Goal: Task Accomplishment & Management: Manage account settings

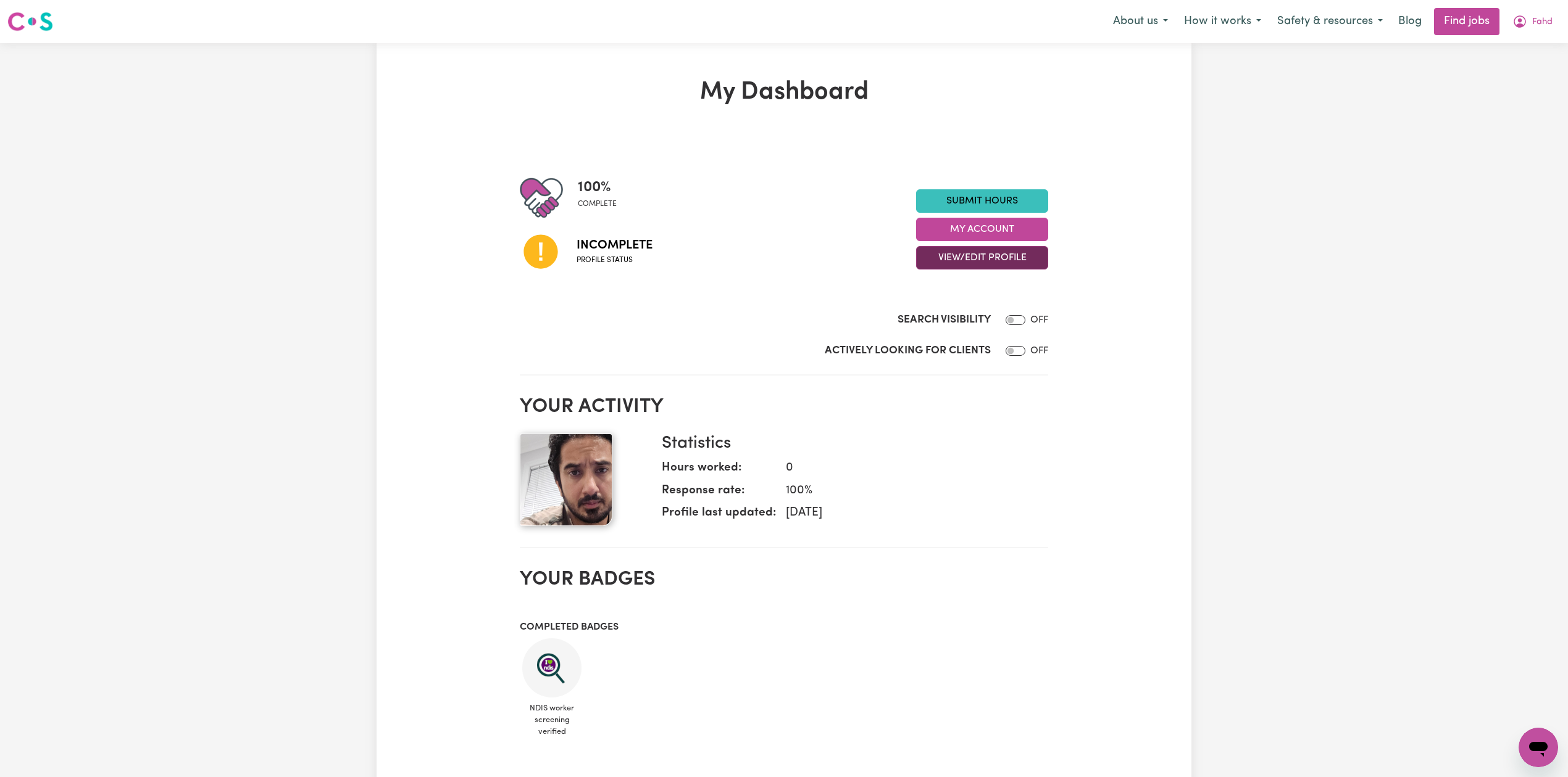
click at [968, 260] on button "View/Edit Profile" at bounding box center [981, 257] width 132 height 24
click at [953, 313] on link "Edit Profile" at bounding box center [974, 314] width 116 height 25
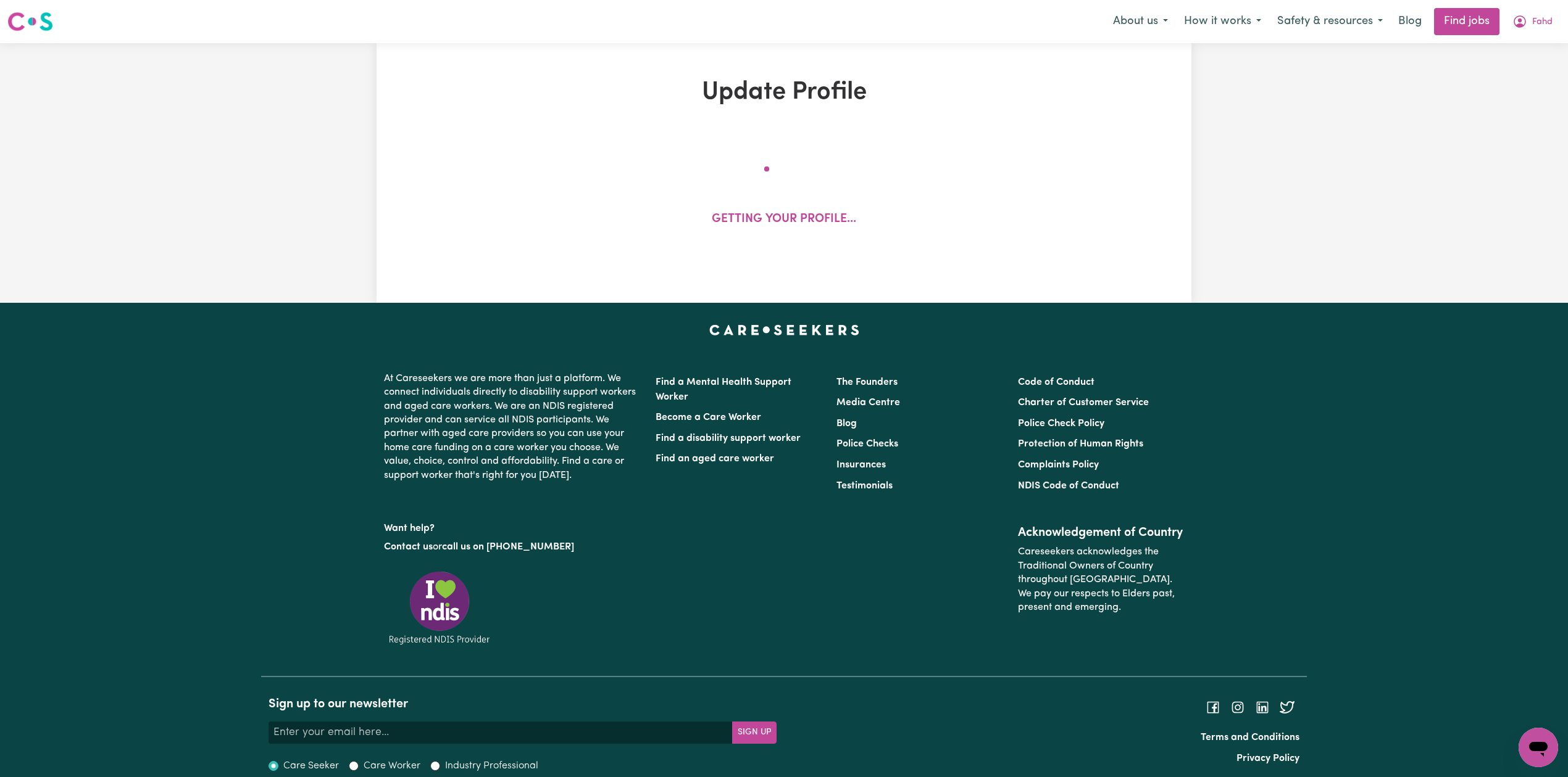
select select "[DEMOGRAPHIC_DATA]"
select select "[DEMOGRAPHIC_DATA] Work Visa"
select select "Studying a healthcare related degree or qualification"
select select "70"
select select "85"
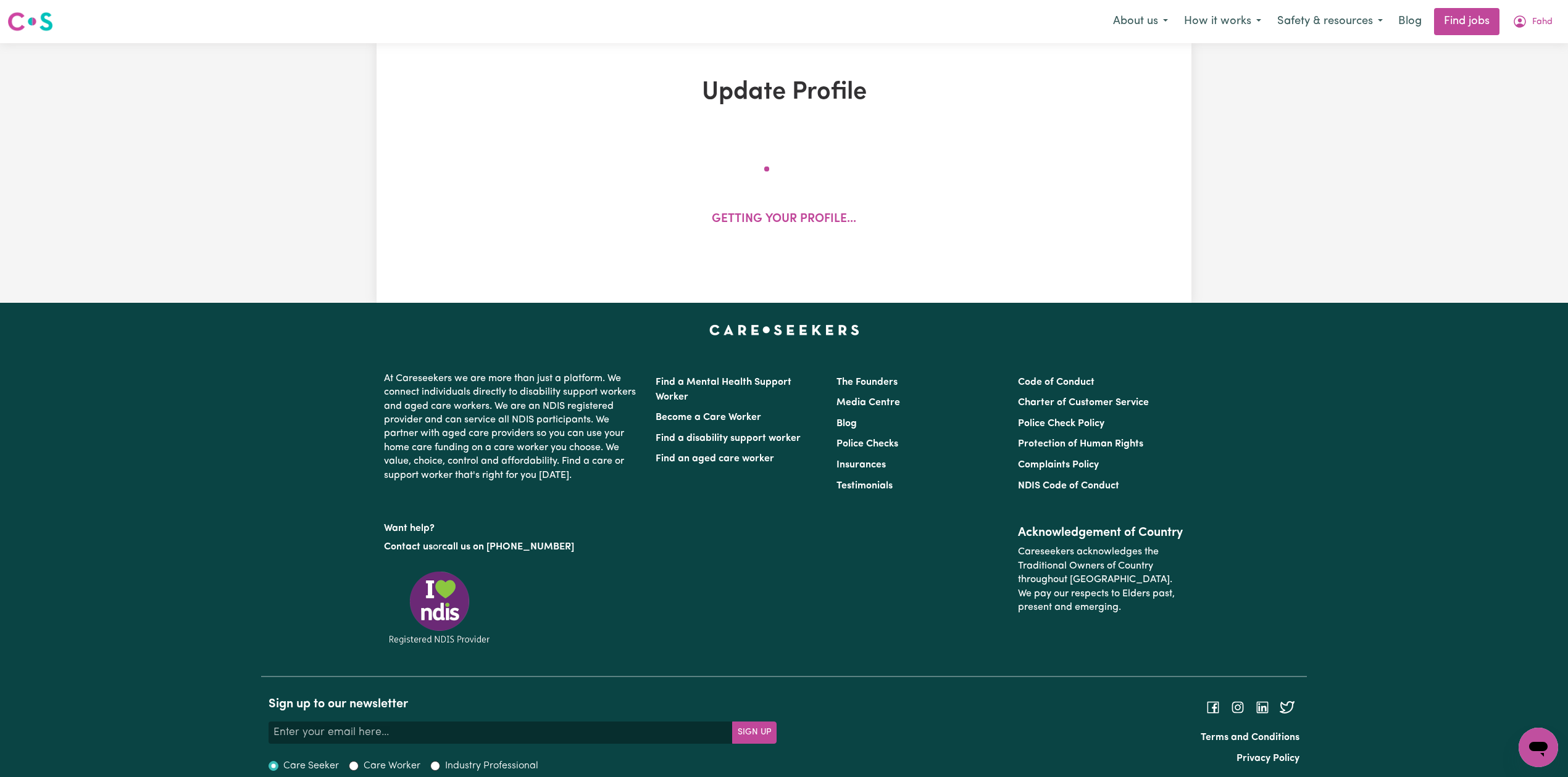
select select "95"
select select "110"
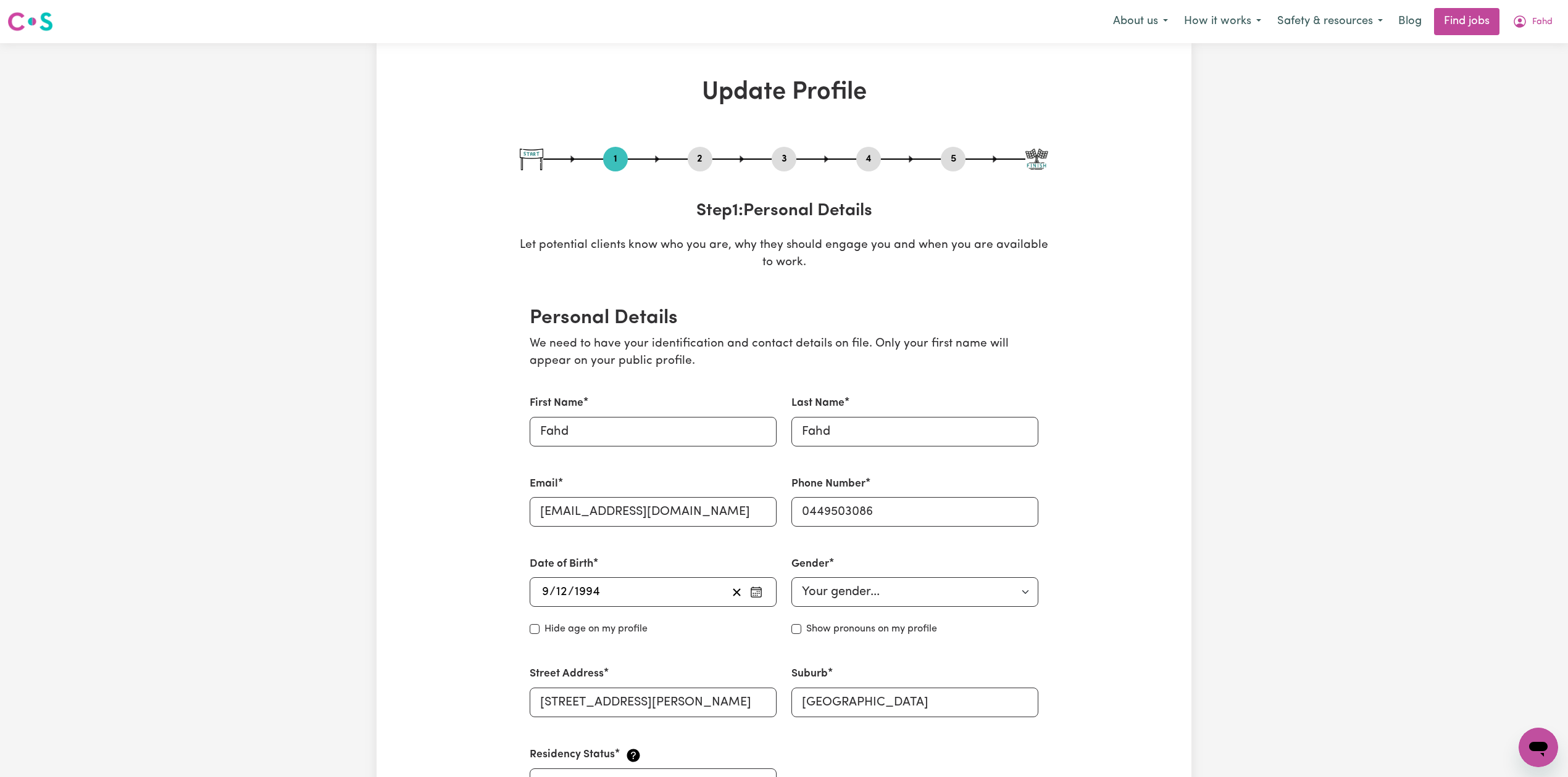
click at [700, 166] on button "2" at bounding box center [700, 159] width 25 height 16
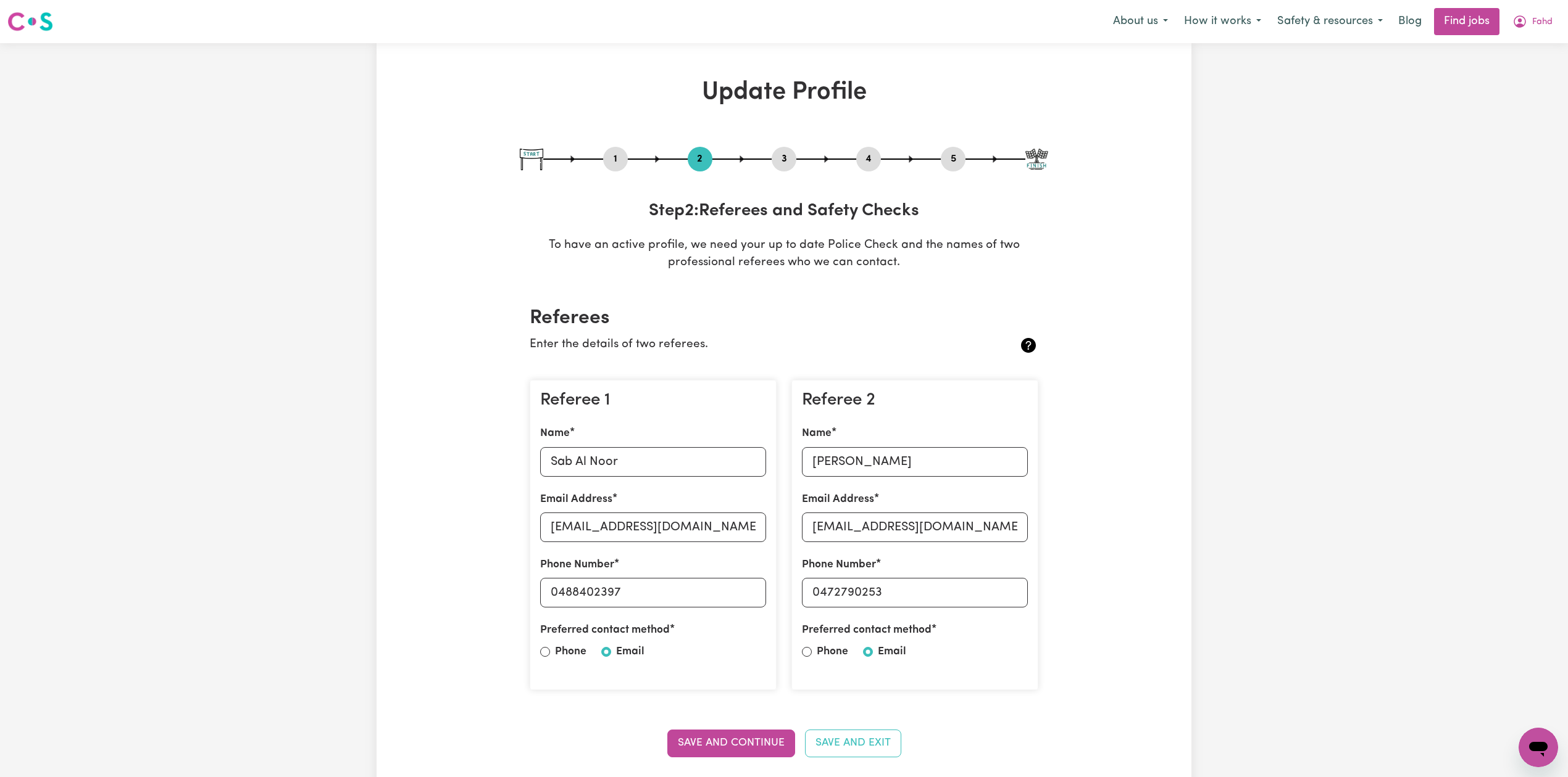
scroll to position [164, 0]
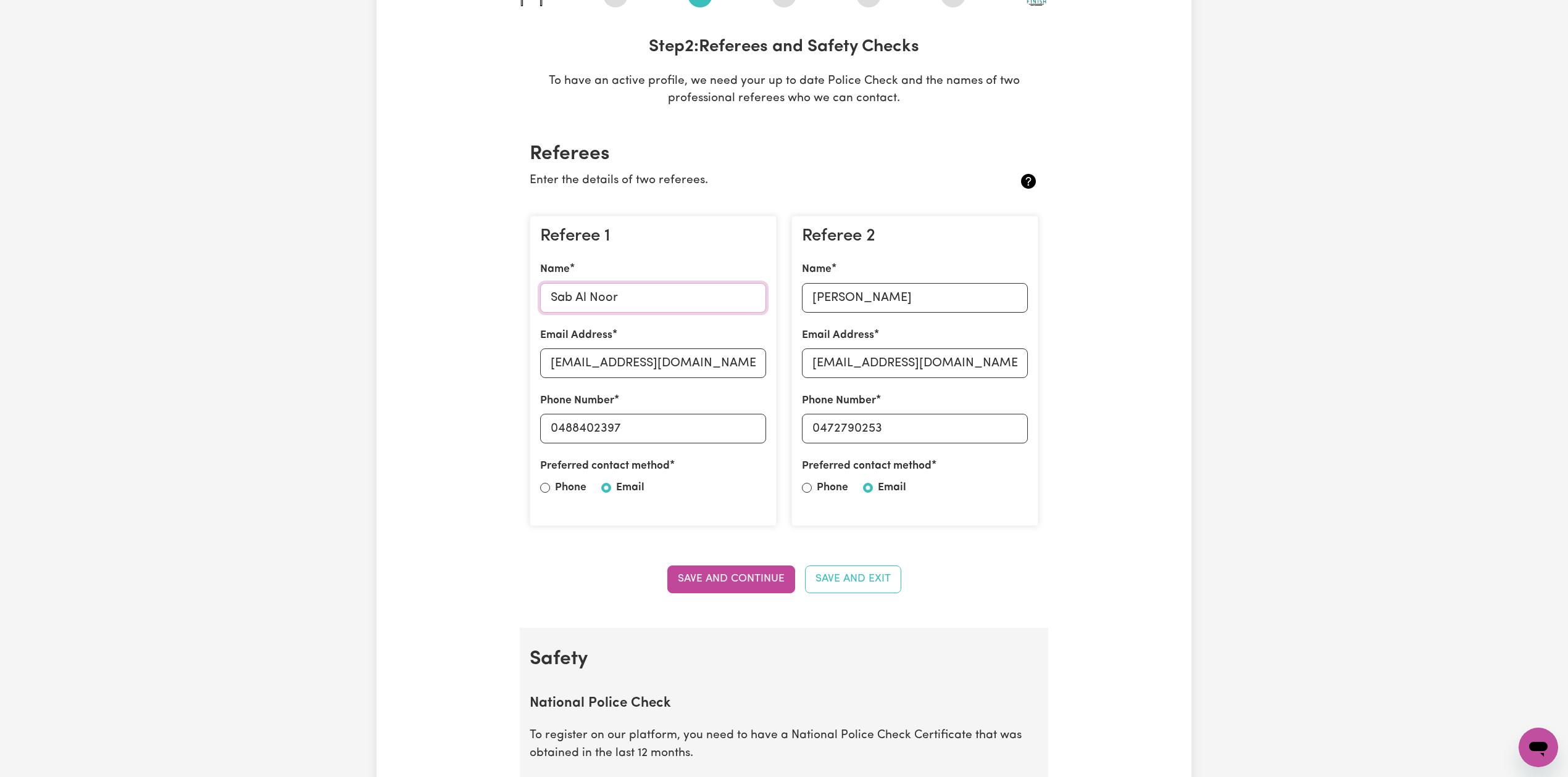
click at [611, 290] on input "Sab Al Noor" at bounding box center [652, 297] width 226 height 29
click at [648, 371] on input "[EMAIL_ADDRESS][DOMAIN_NAME]" at bounding box center [652, 362] width 226 height 29
click at [633, 467] on label "Preferred contact method" at bounding box center [604, 466] width 130 height 16
drag, startPoint x: 559, startPoint y: 425, endPoint x: 692, endPoint y: 430, distance: 133.1
click at [692, 430] on input "0488402397" at bounding box center [652, 428] width 226 height 29
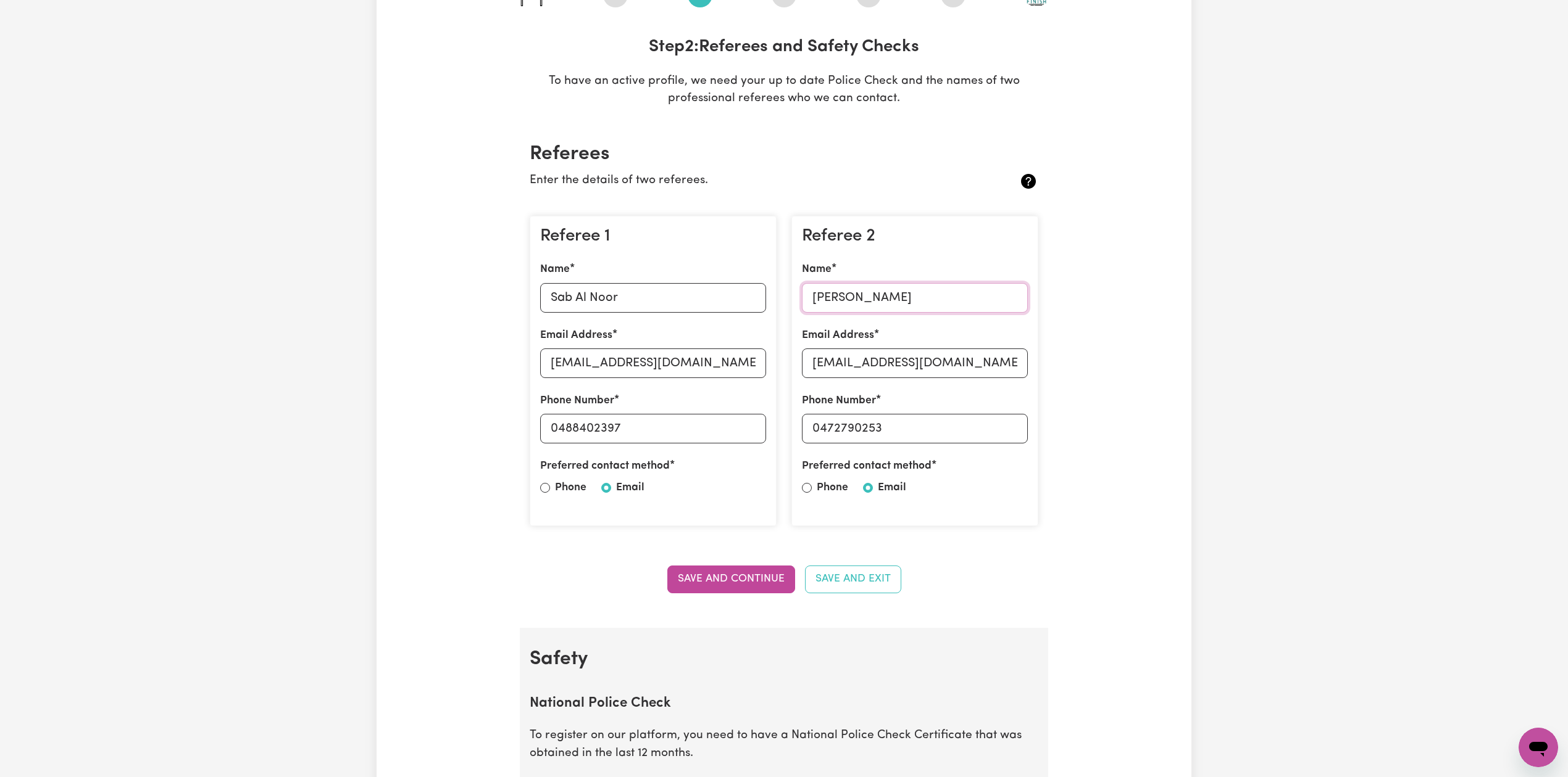
click at [879, 290] on input "[PERSON_NAME]" at bounding box center [915, 297] width 226 height 29
click at [862, 356] on input "[EMAIL_ADDRESS][DOMAIN_NAME]" at bounding box center [915, 362] width 226 height 29
drag, startPoint x: 823, startPoint y: 428, endPoint x: 967, endPoint y: 428, distance: 144.0
click at [967, 428] on input "0472790253" at bounding box center [915, 428] width 226 height 29
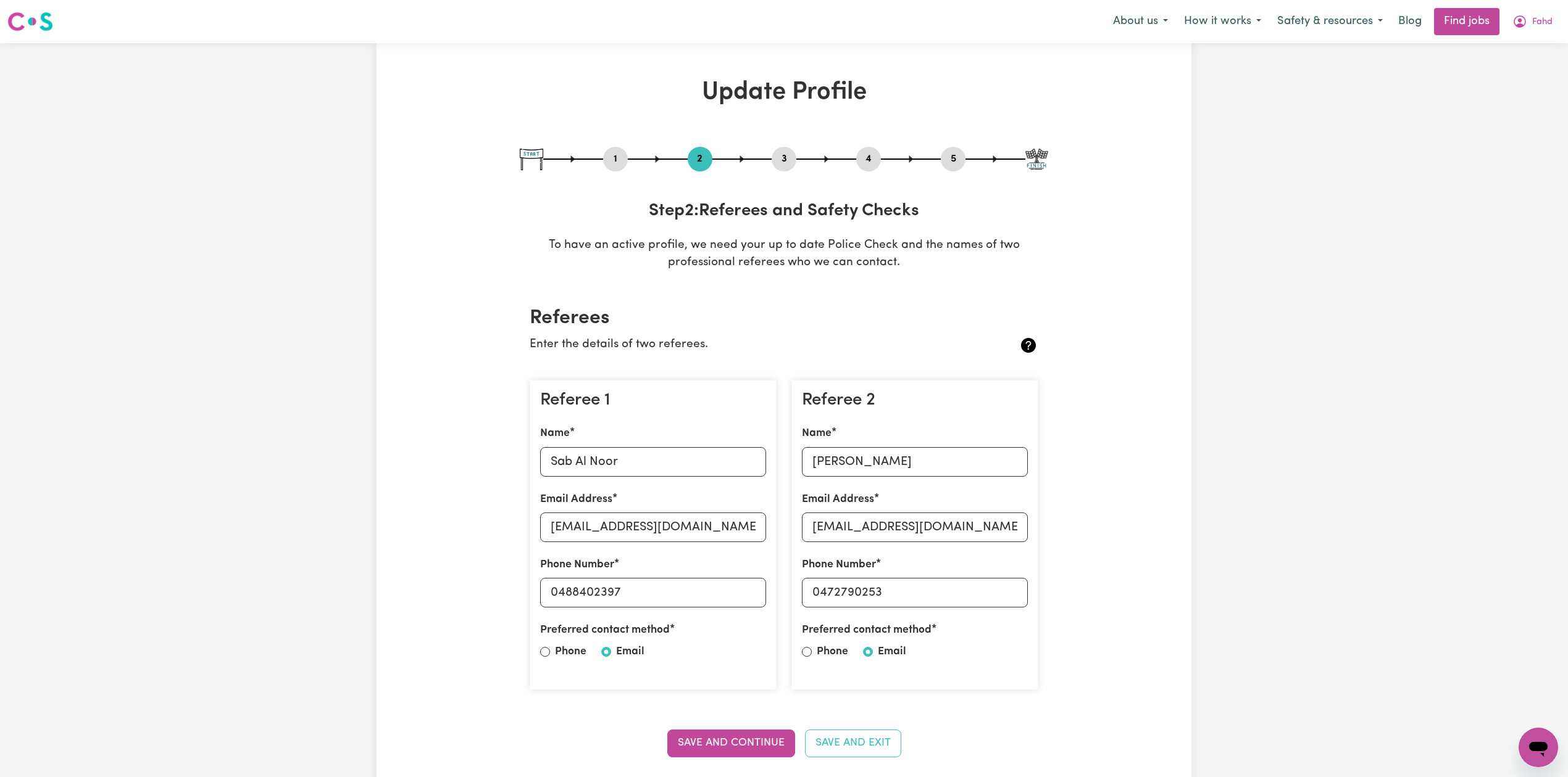
click at [946, 162] on button "5" at bounding box center [953, 159] width 25 height 16
select select "I am providing services privately on my own"
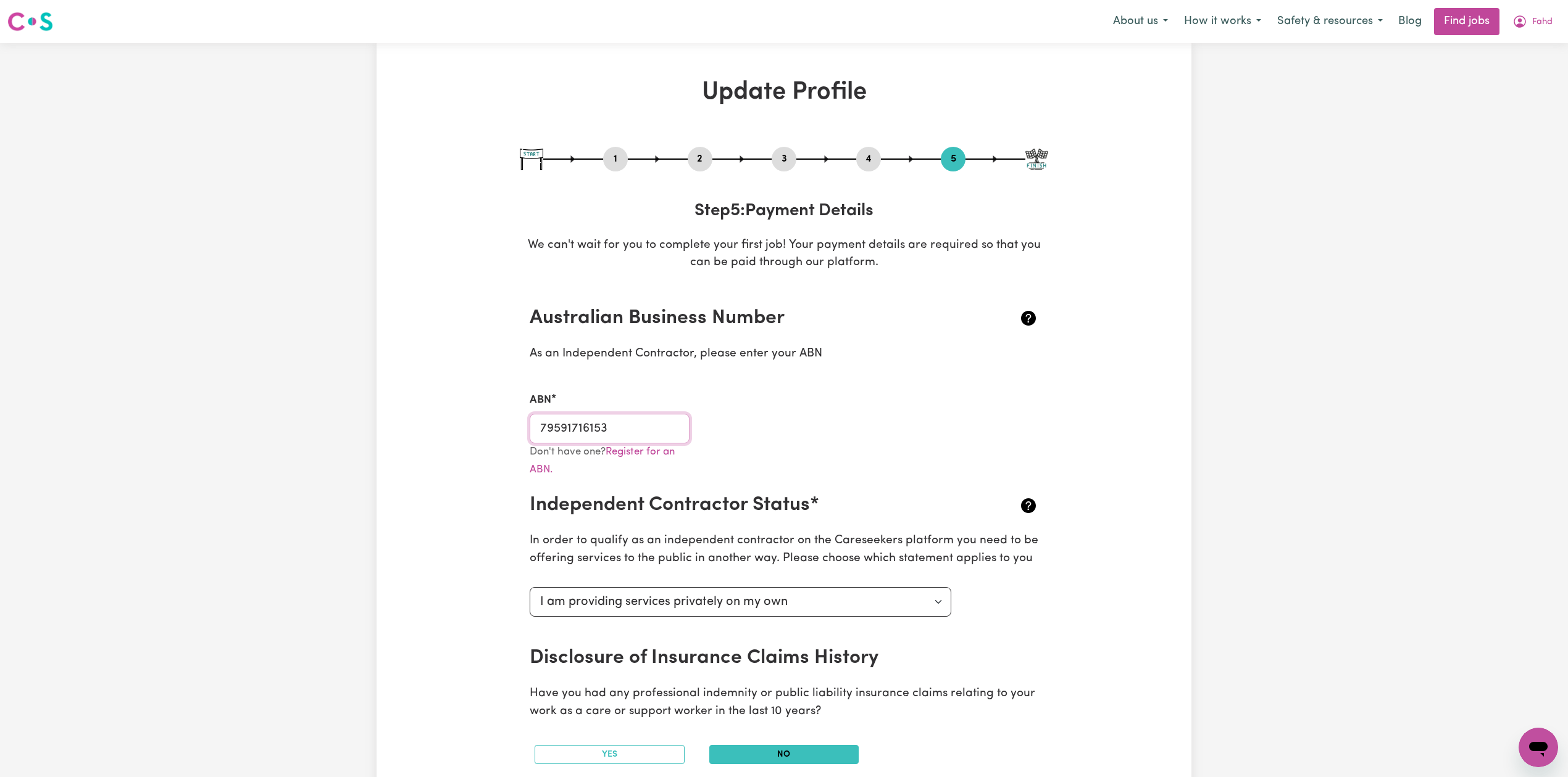
click at [573, 431] on input "79591716153" at bounding box center [609, 428] width 160 height 29
click at [794, 159] on button "3" at bounding box center [784, 159] width 25 height 16
select select "2022"
select select "2025"
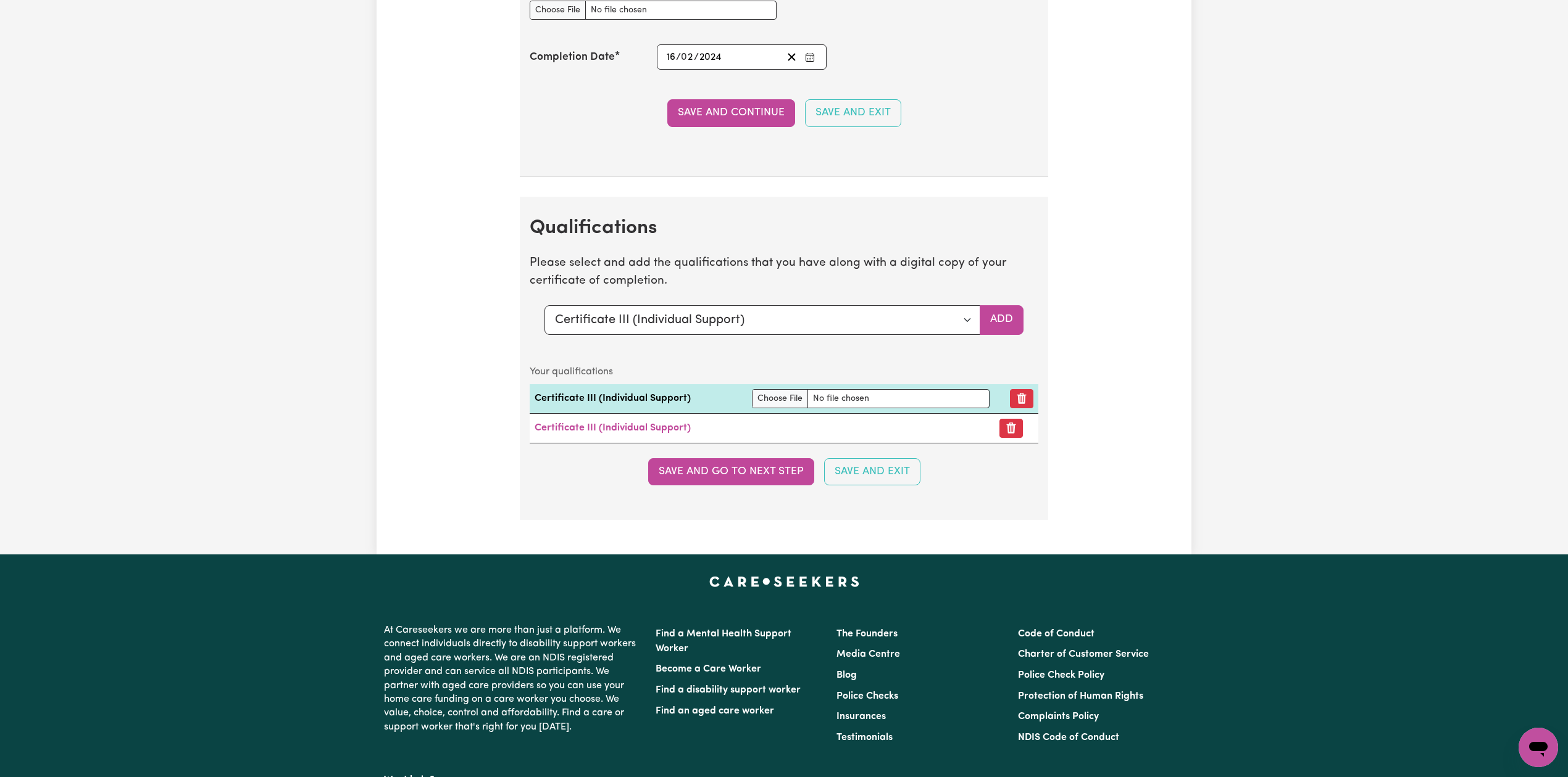
scroll to position [2976, 0]
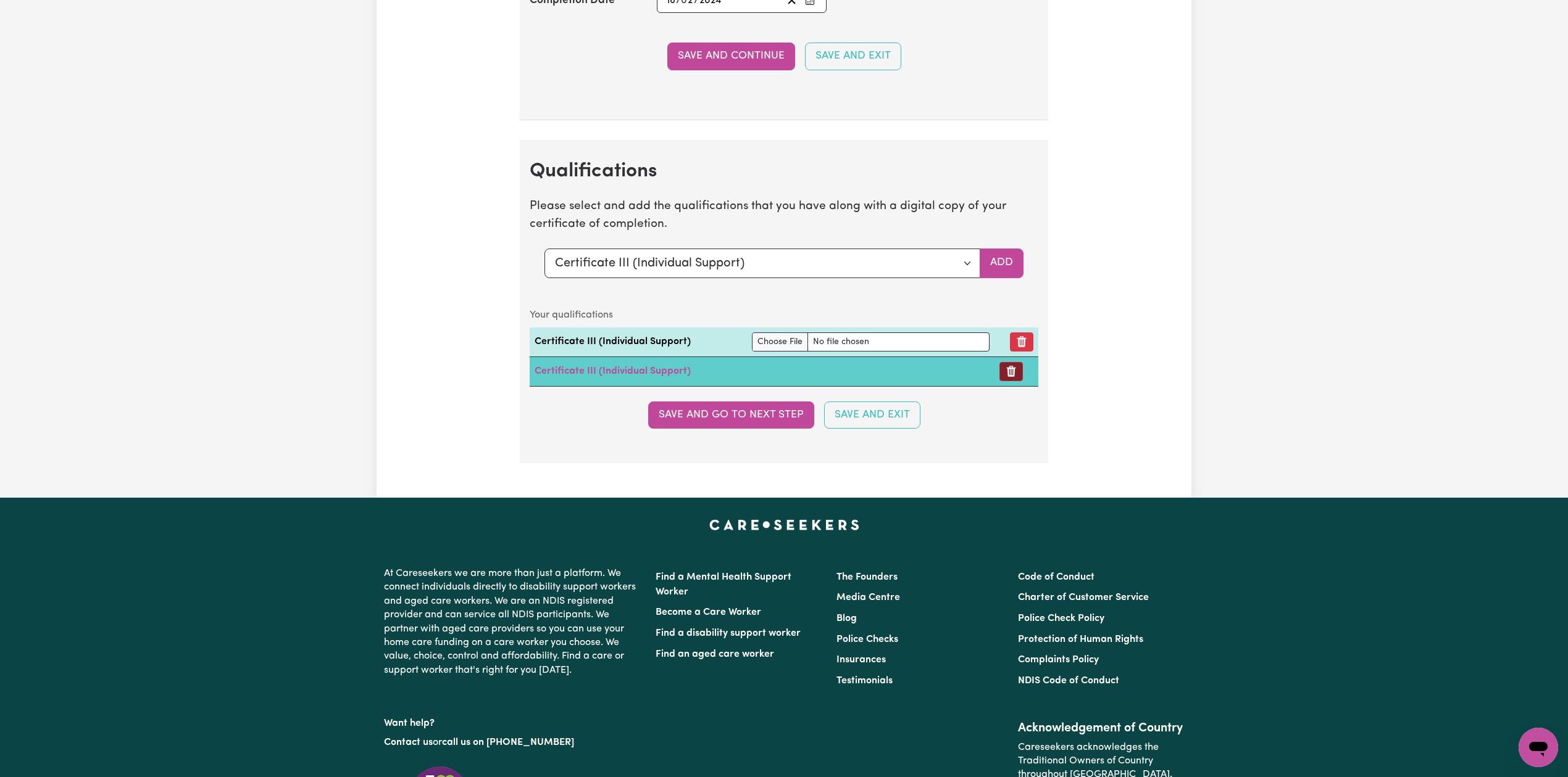
drag, startPoint x: 1022, startPoint y: 389, endPoint x: 1010, endPoint y: 385, distance: 12.6
click at [1020, 381] on button "Remove certificate" at bounding box center [1010, 372] width 24 height 19
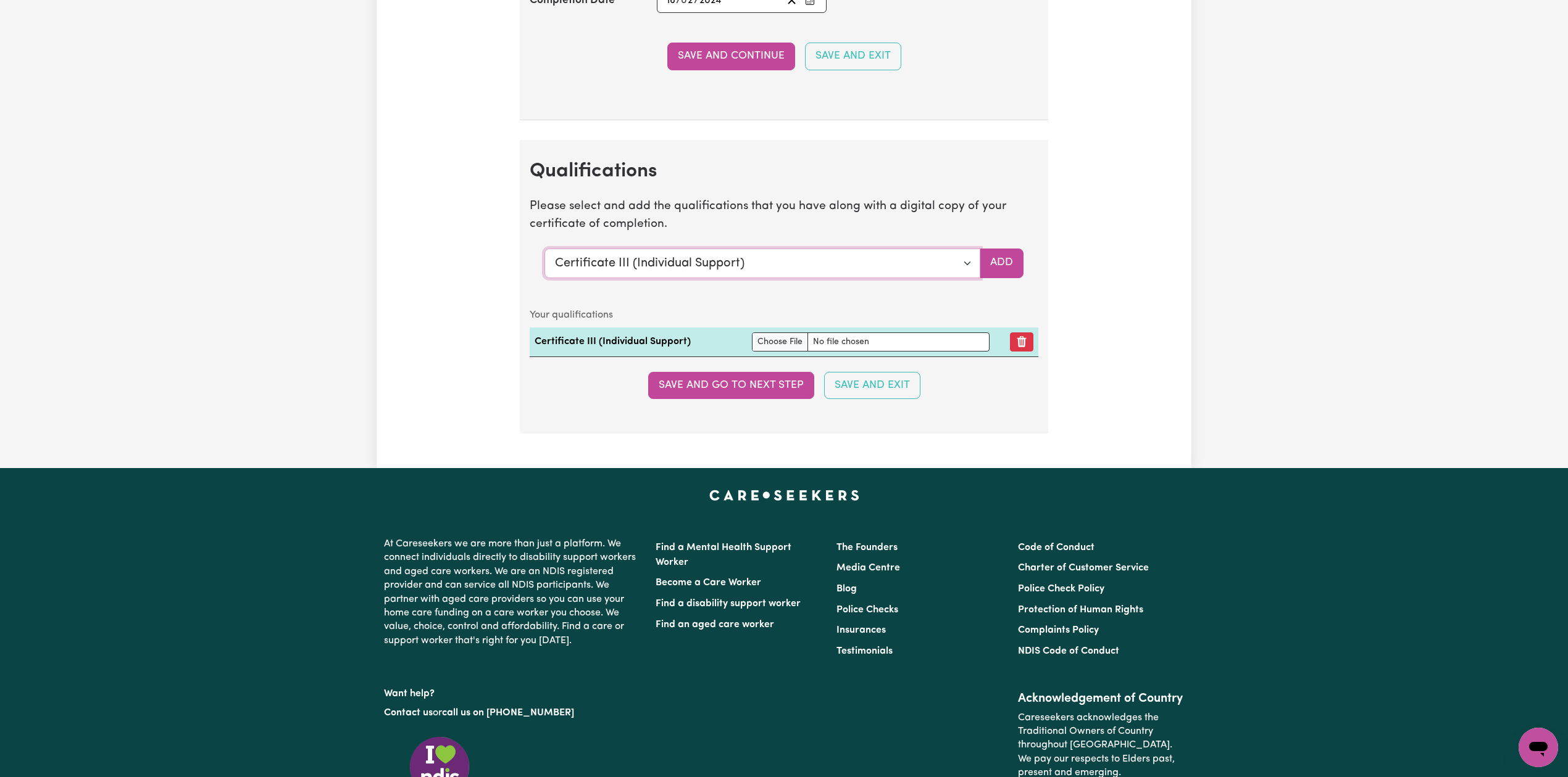
click at [785, 278] on select "Select a qualification to add... Certificate III (Individual Support) Certifica…" at bounding box center [762, 263] width 436 height 29
select select "Manual Handling"
click at [544, 262] on select "Select a qualification to add... Certificate III (Individual Support) Certifica…" at bounding box center [762, 263] width 436 height 29
click at [1010, 278] on button "Add" at bounding box center [1001, 263] width 44 height 29
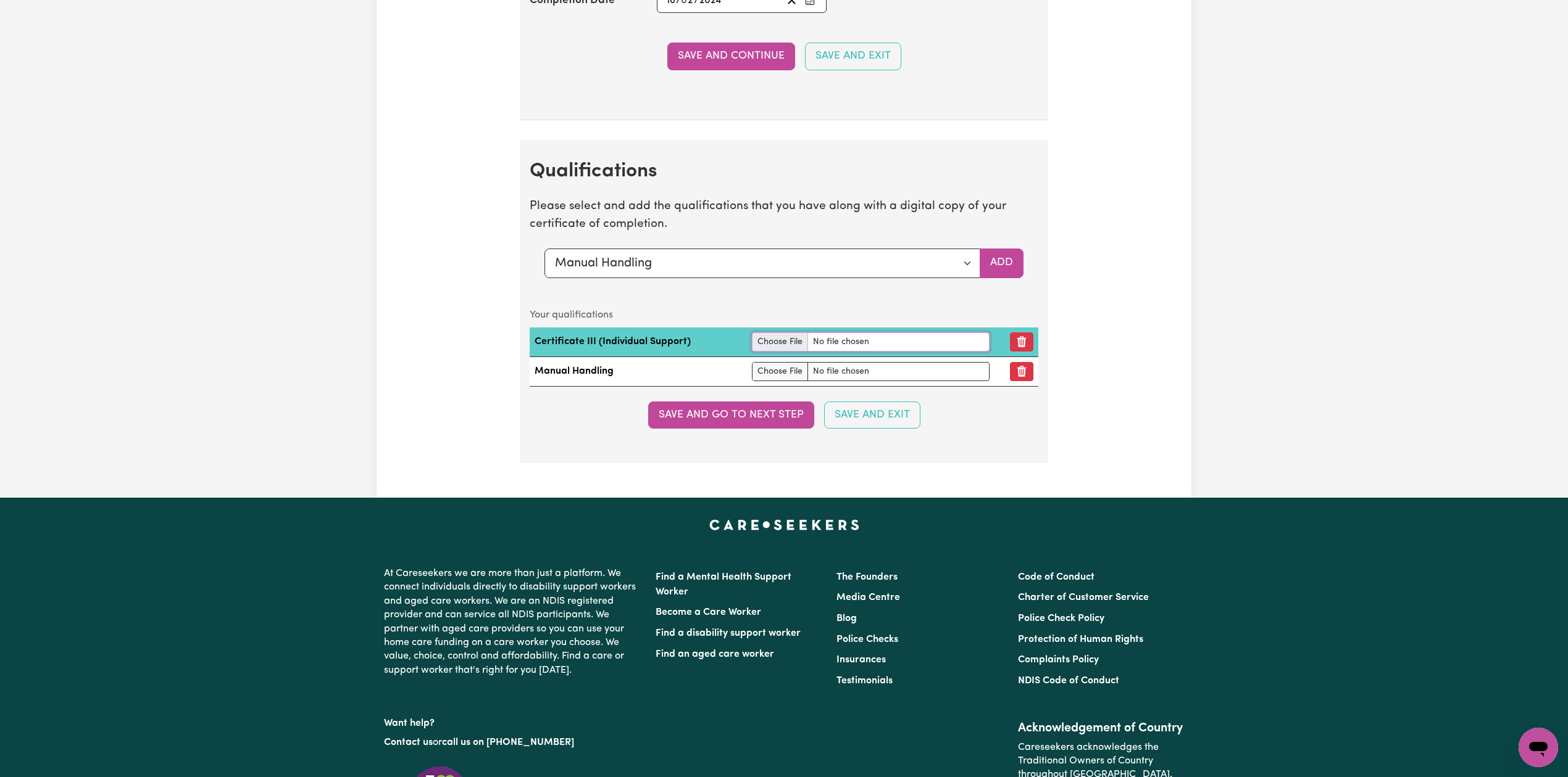
click at [780, 350] on input "file" at bounding box center [870, 342] width 238 height 19
type input "C:\fakepath\Fahd Fahd Certificate III in Individual Support.pdf"
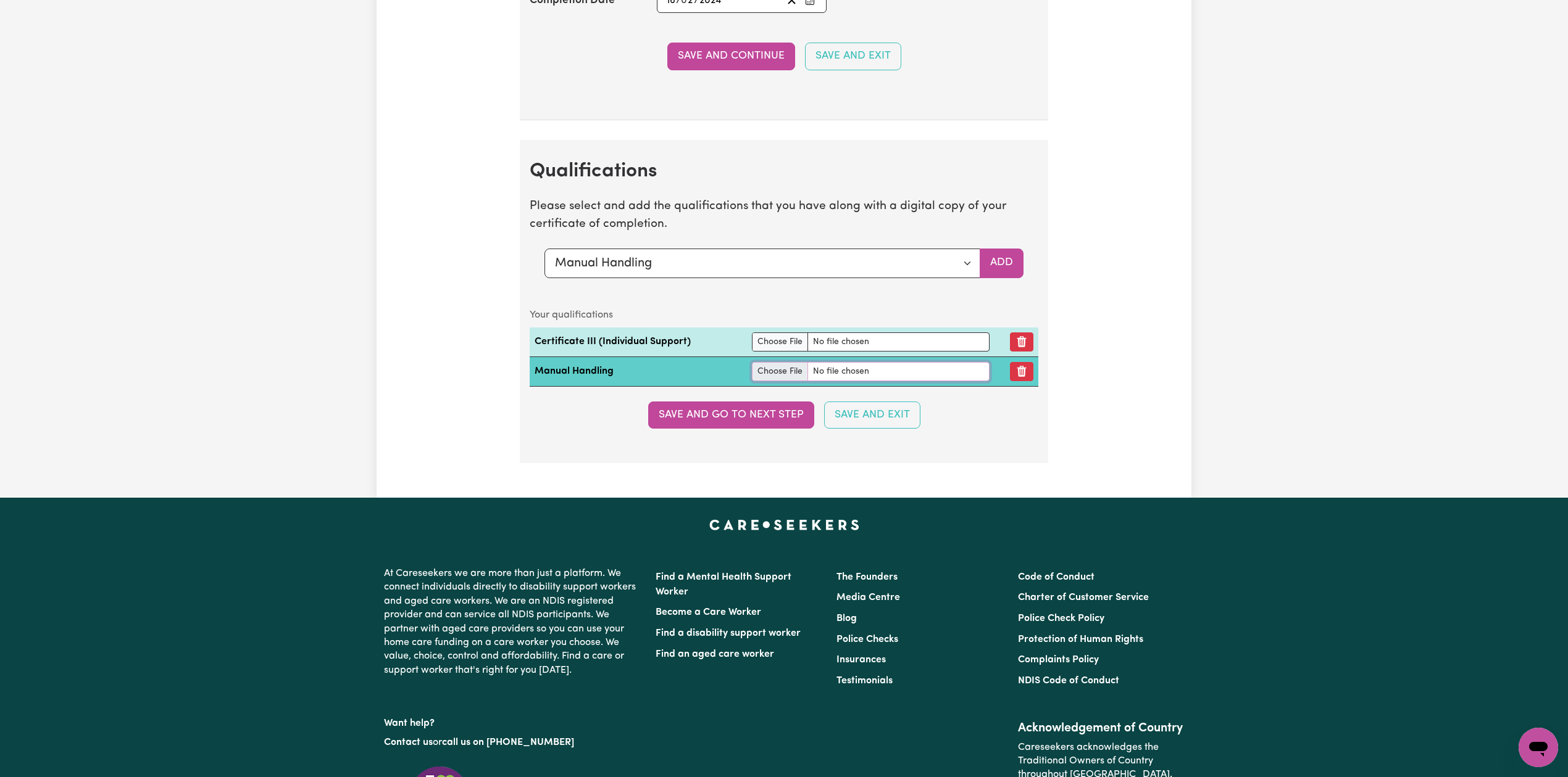
click at [784, 381] on input "file" at bounding box center [870, 372] width 238 height 19
type input "C:\fakepath\Fahd Fahd Manual Handling.pdf"
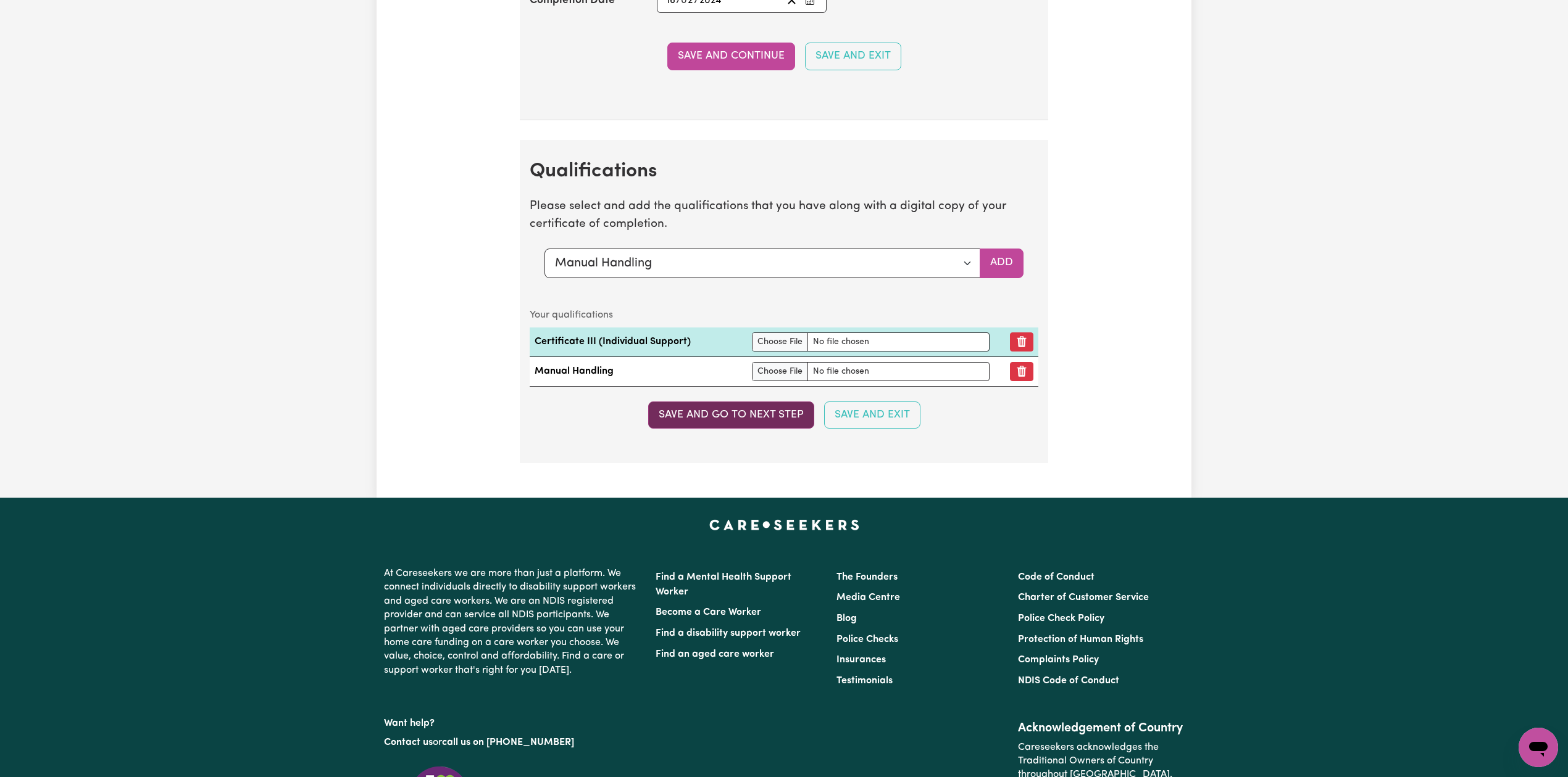
click at [739, 428] on button "Save and go to next step" at bounding box center [730, 415] width 166 height 27
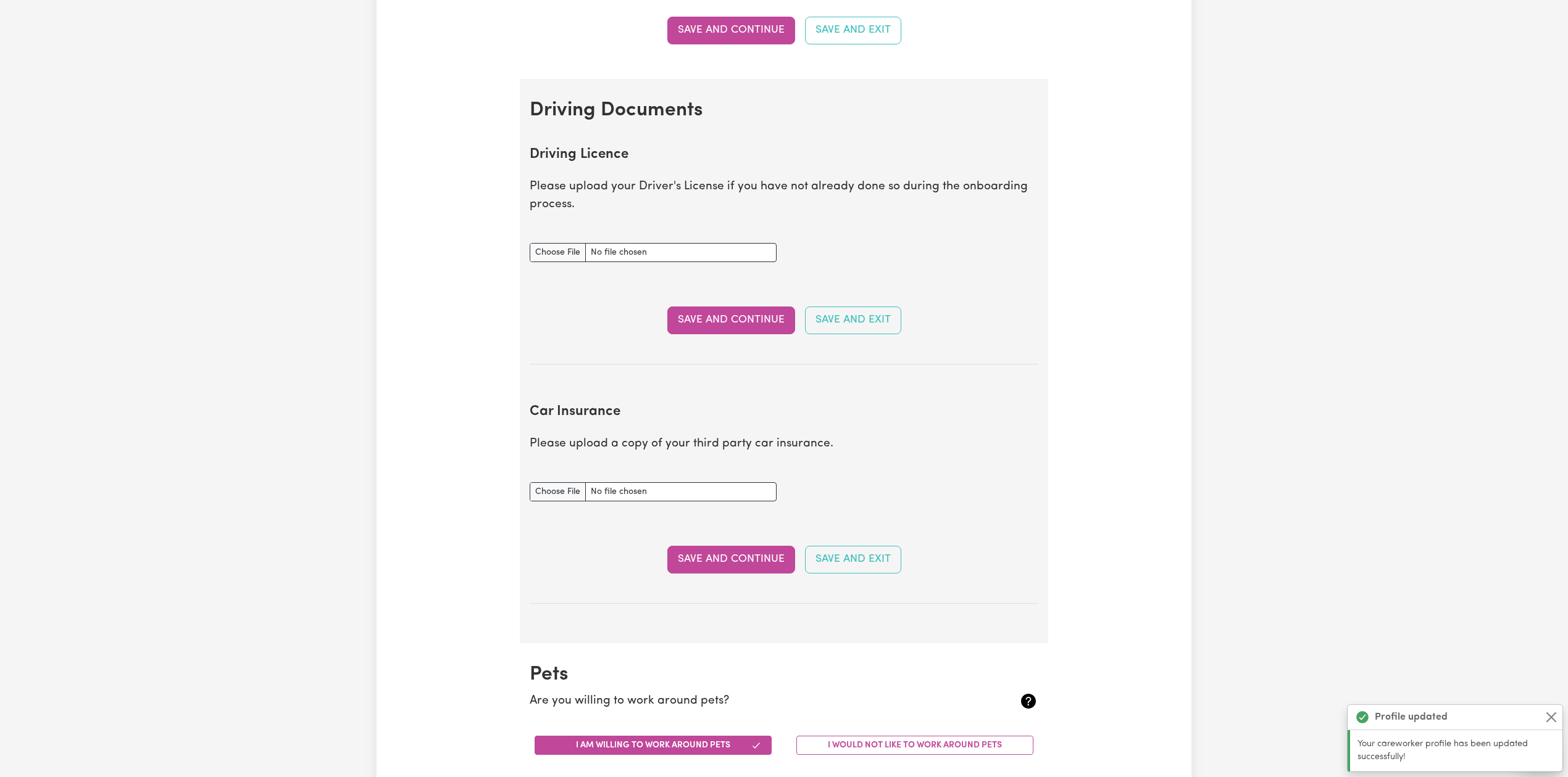
scroll to position [0, 0]
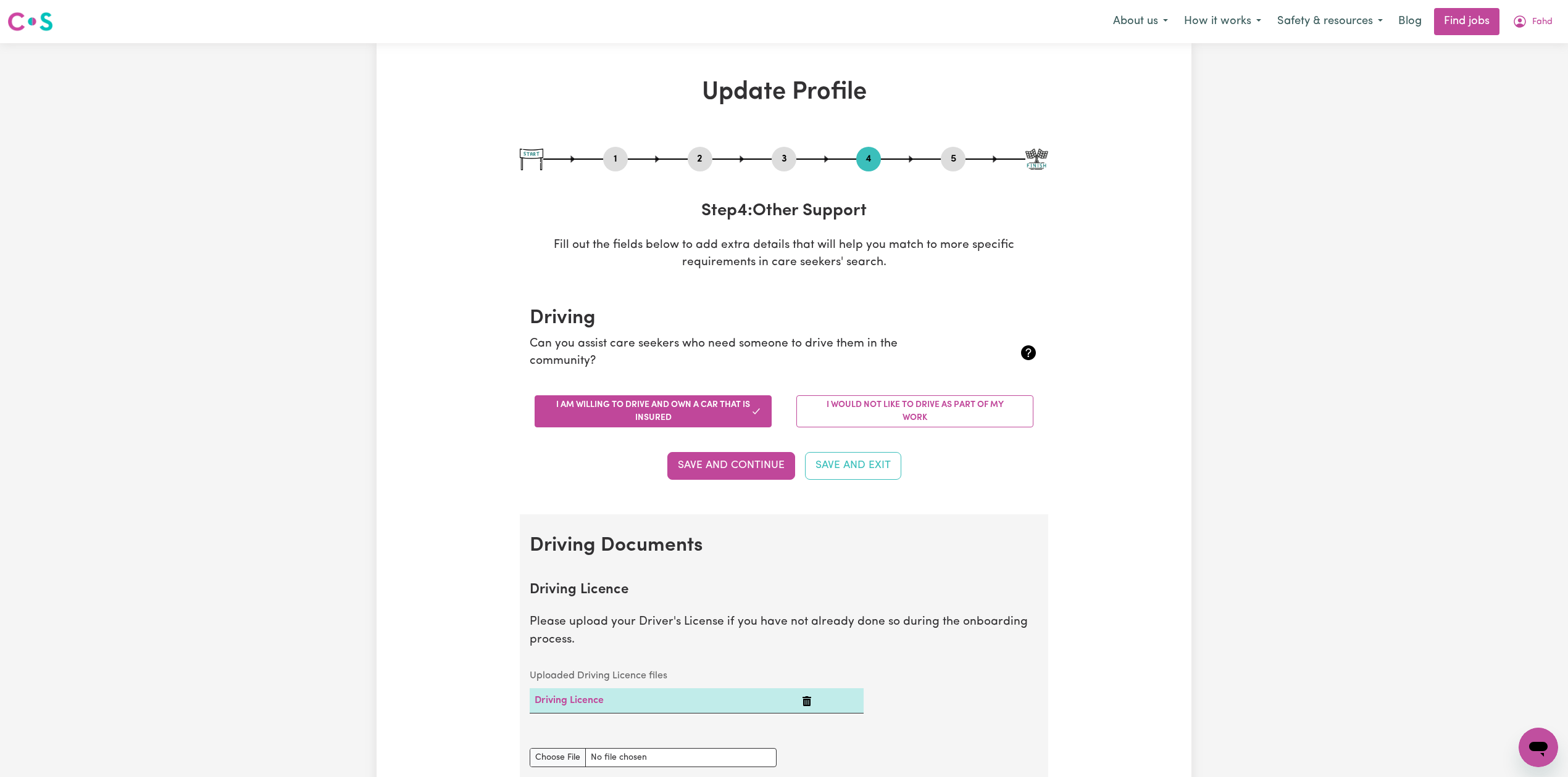
click at [956, 172] on div "1 2 3 4 5 Step 4 : Other Support Fill out the fields below to add extra details…" at bounding box center [784, 209] width 528 height 125
click at [956, 168] on div "5" at bounding box center [953, 159] width 25 height 25
click at [951, 154] on button "5" at bounding box center [953, 159] width 25 height 16
select select "I am providing services privately on my own"
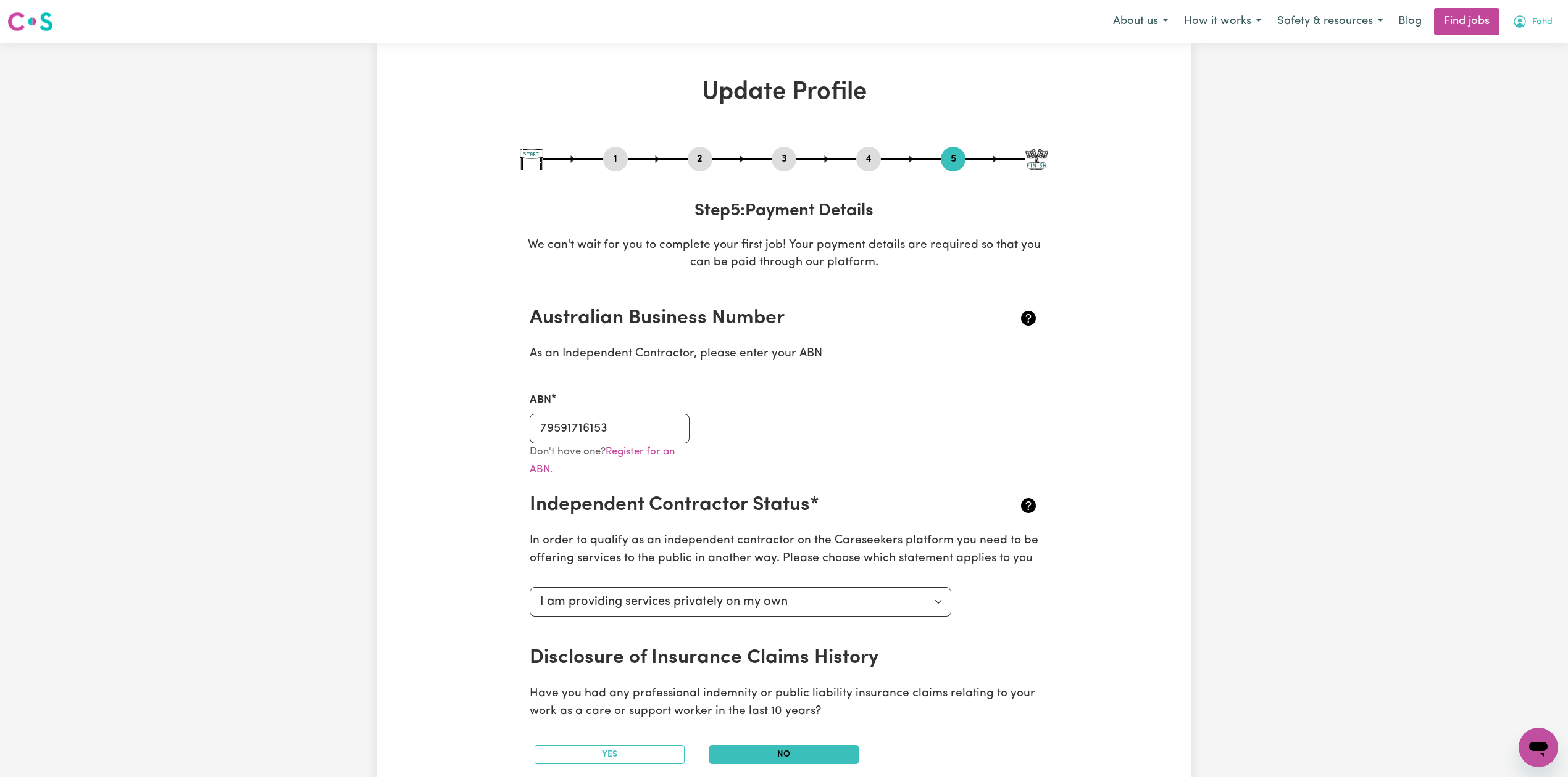
click at [1541, 27] on span "Fahd" at bounding box center [1542, 22] width 21 height 13
click at [1513, 62] on link "My Dashboard" at bounding box center [1510, 71] width 98 height 24
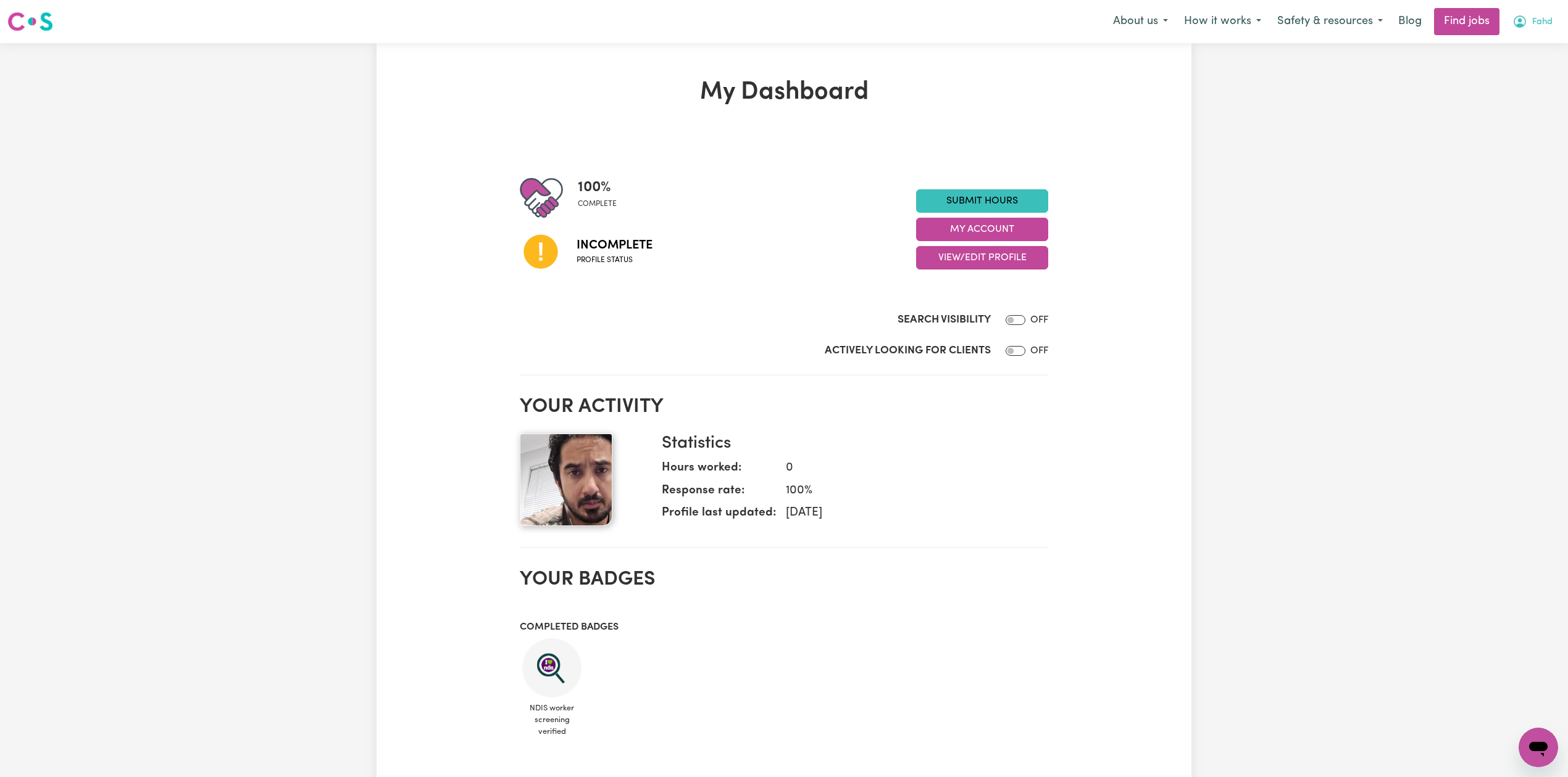
click at [1523, 30] on button "Fahd" at bounding box center [1531, 21] width 56 height 26
click at [1511, 97] on link "Logout" at bounding box center [1510, 94] width 98 height 24
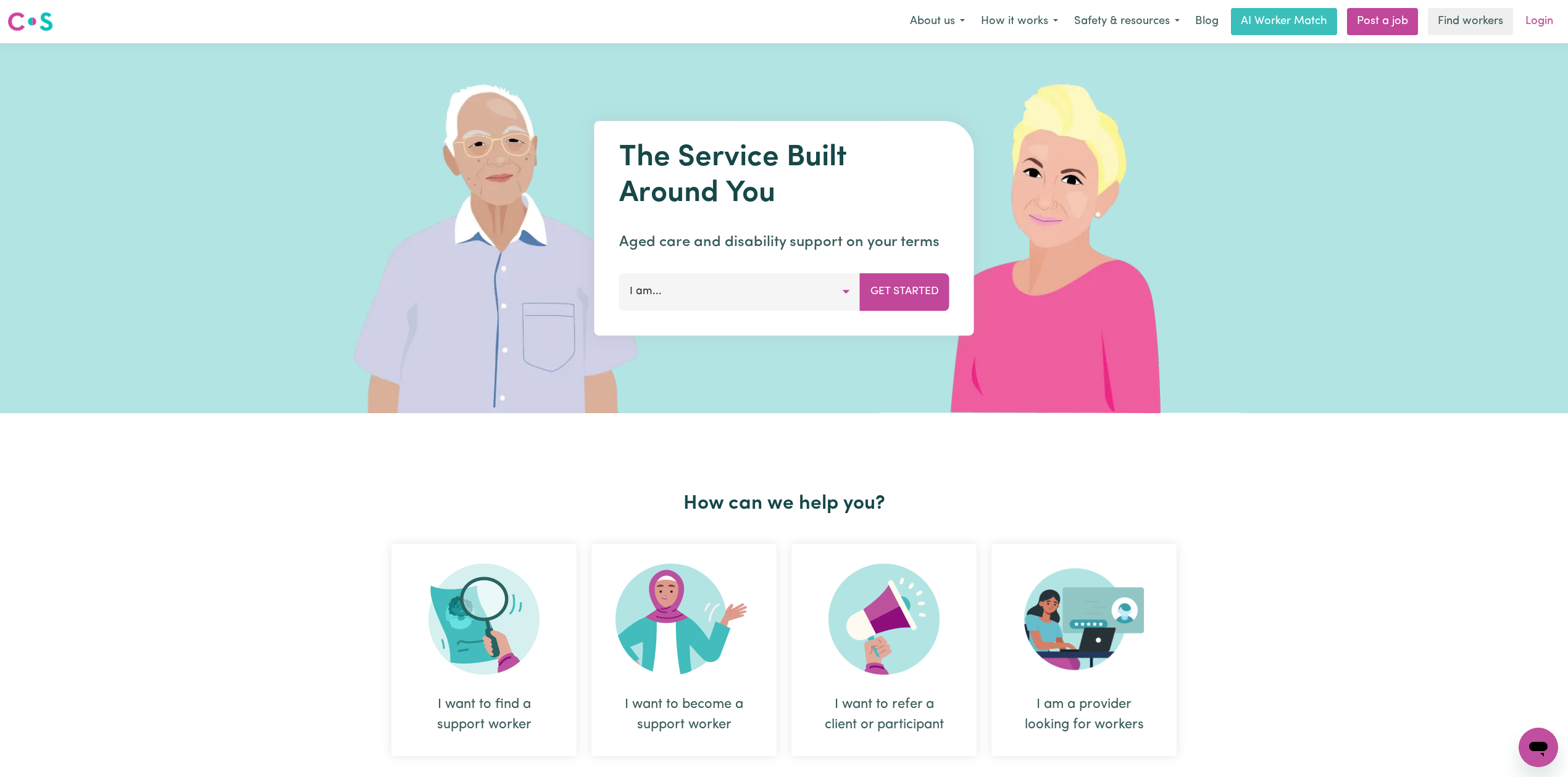
click at [1526, 16] on link "Login" at bounding box center [1539, 21] width 43 height 27
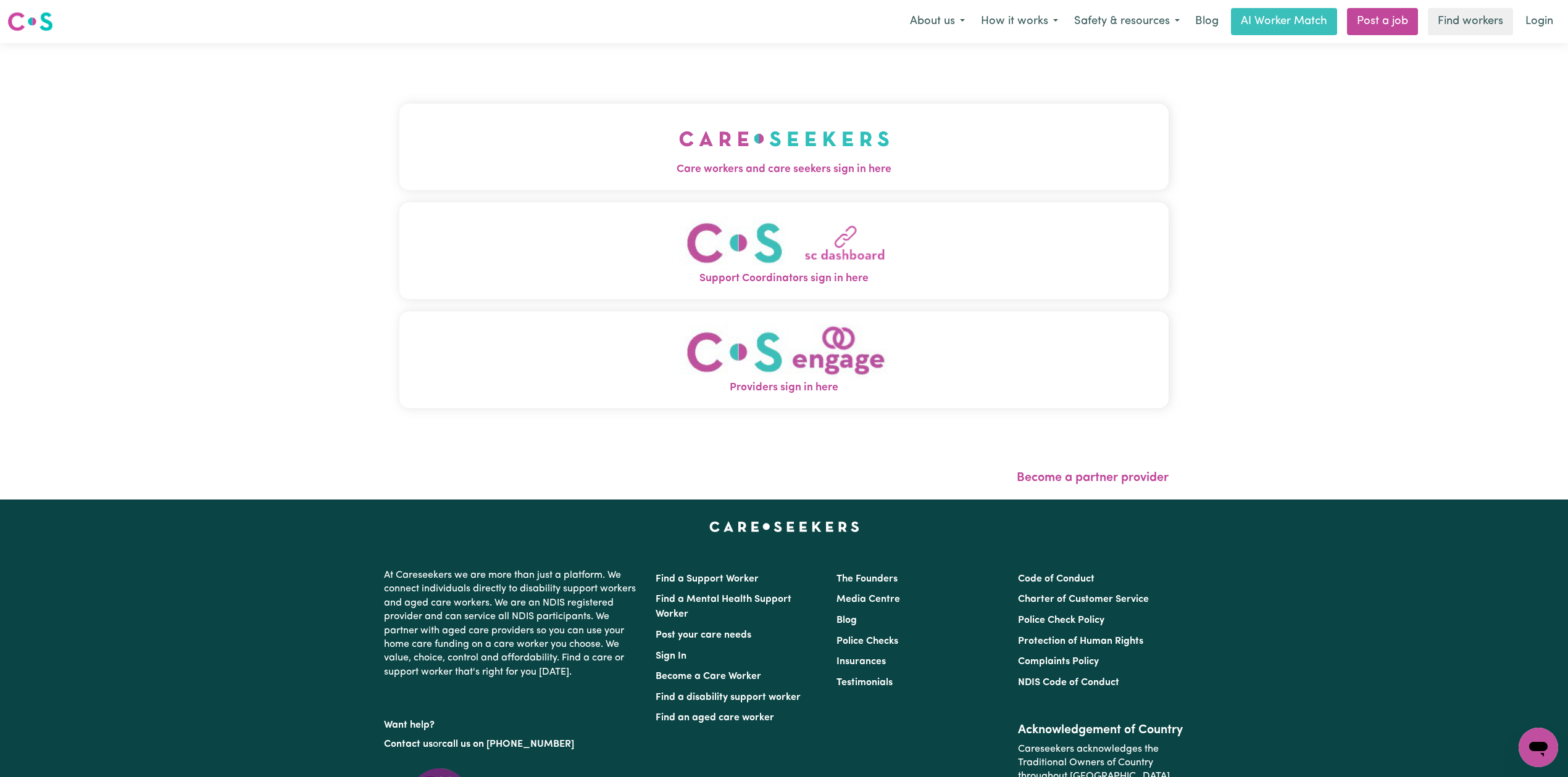
click at [759, 153] on button "Care workers and care seekers sign in here" at bounding box center [784, 146] width 769 height 86
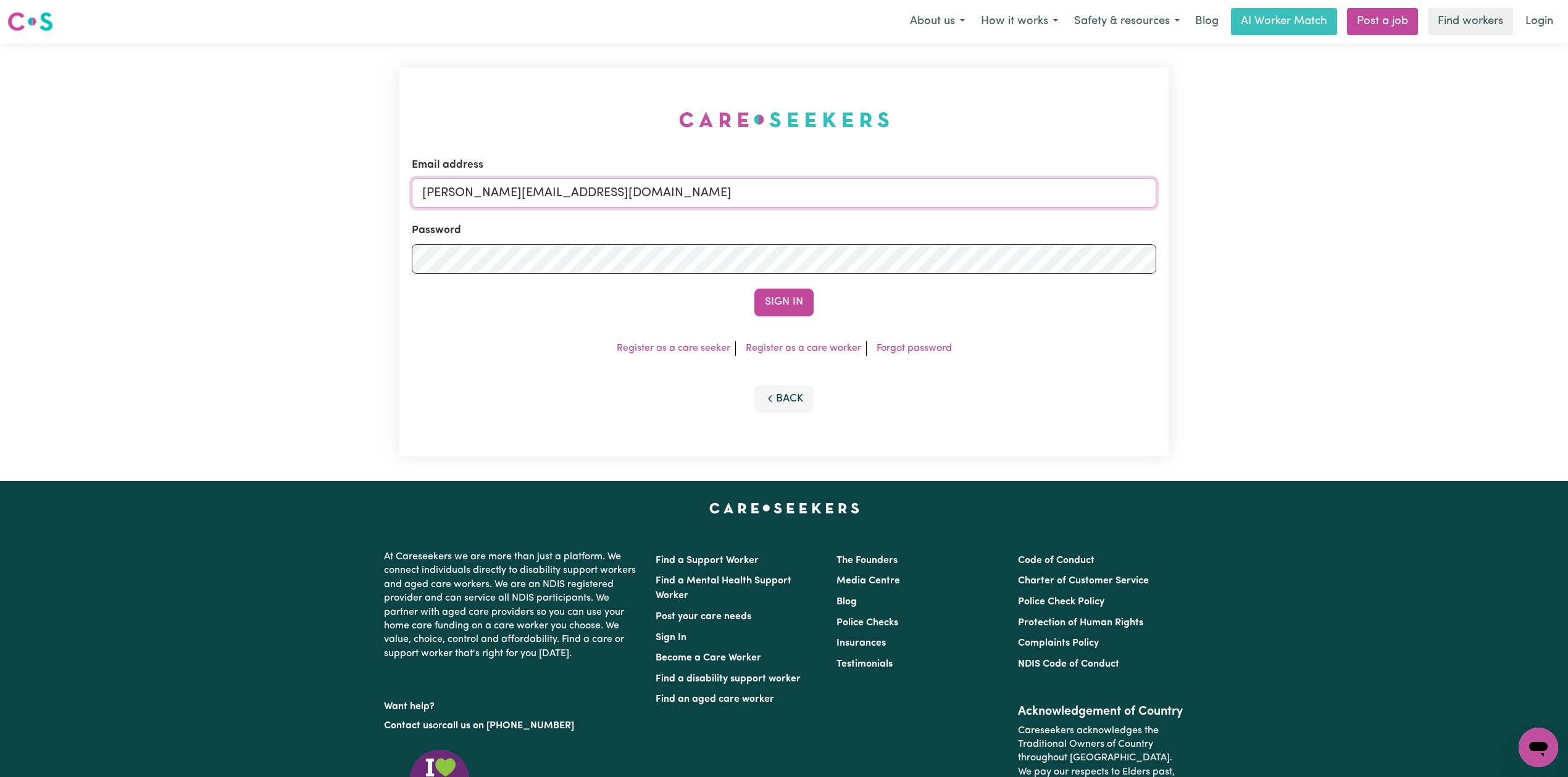
drag, startPoint x: 672, startPoint y: 188, endPoint x: 663, endPoint y: 196, distance: 12.0
click at [672, 188] on input "[PERSON_NAME][EMAIL_ADDRESS][DOMAIN_NAME]" at bounding box center [784, 192] width 744 height 29
drag, startPoint x: 485, startPoint y: 190, endPoint x: 774, endPoint y: 201, distance: 289.2
click at [774, 200] on input "Superuser~[EMAIL_ADDRESS][DOMAIN_NAME]" at bounding box center [784, 192] width 744 height 29
type input "Superuser~[EMAIL_ADDRESS][DOMAIN_NAME]"
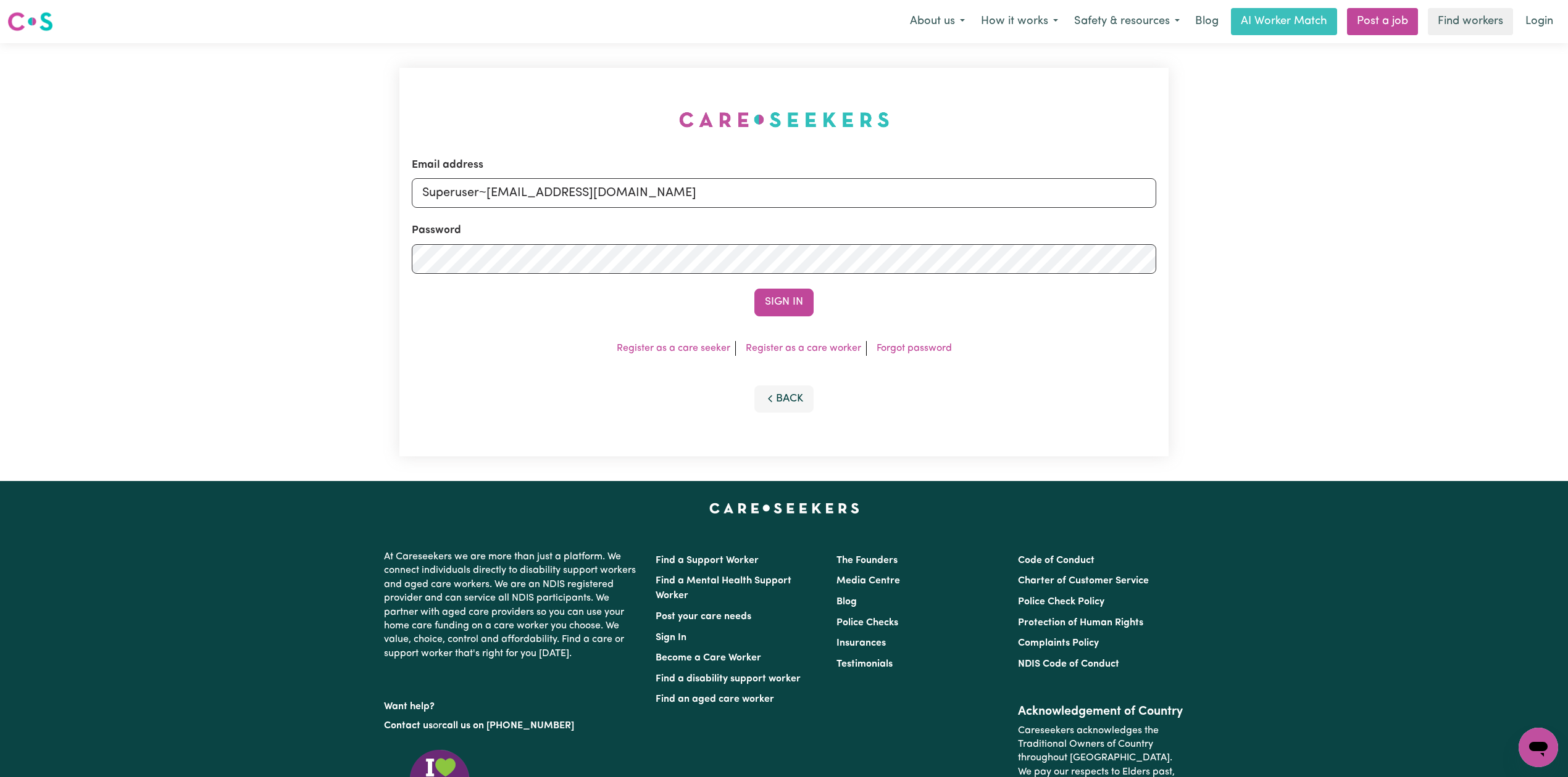
click at [775, 304] on button "Sign In" at bounding box center [783, 302] width 60 height 27
